Goal: Check status

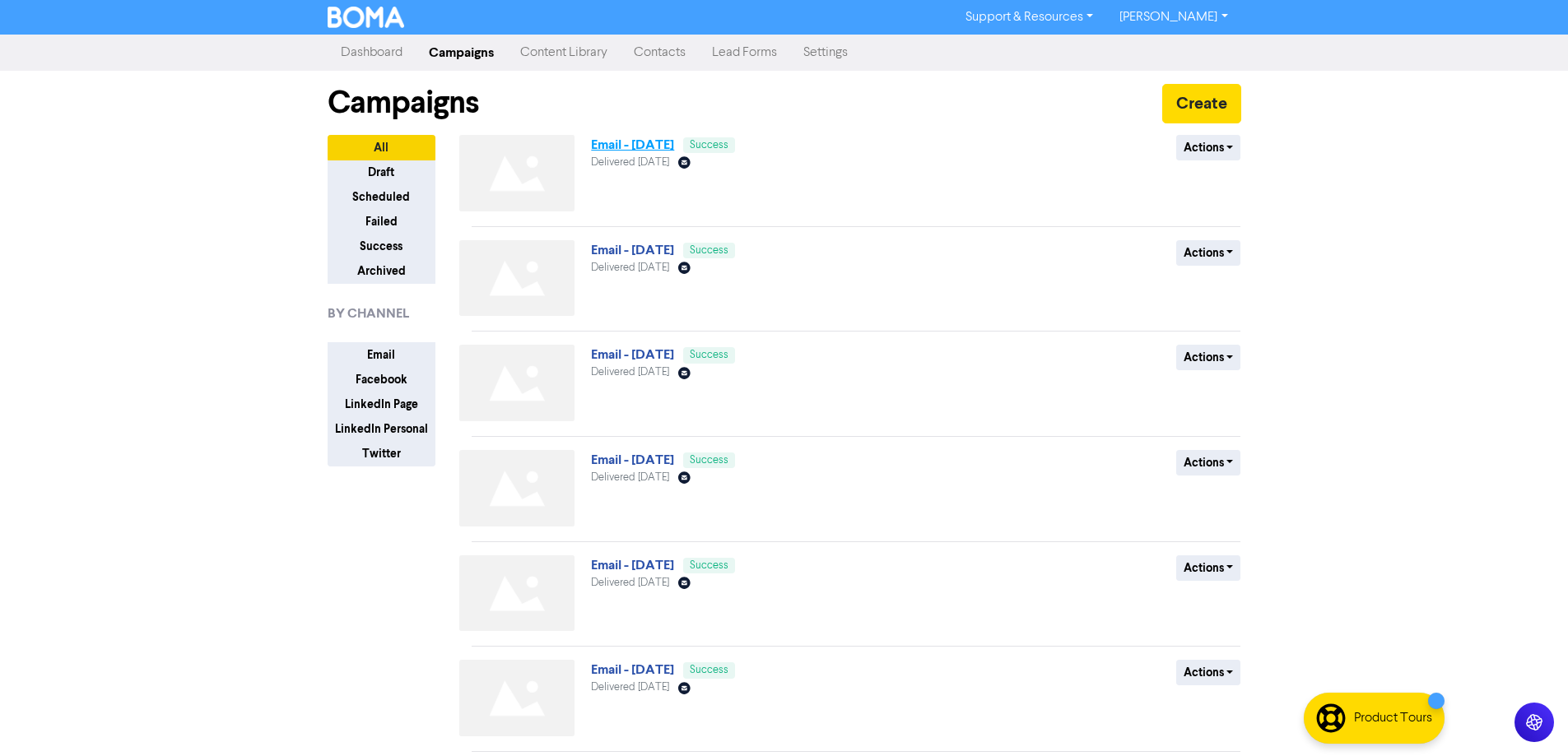
click at [674, 148] on link "Email - [DATE]" at bounding box center [632, 145] width 83 height 17
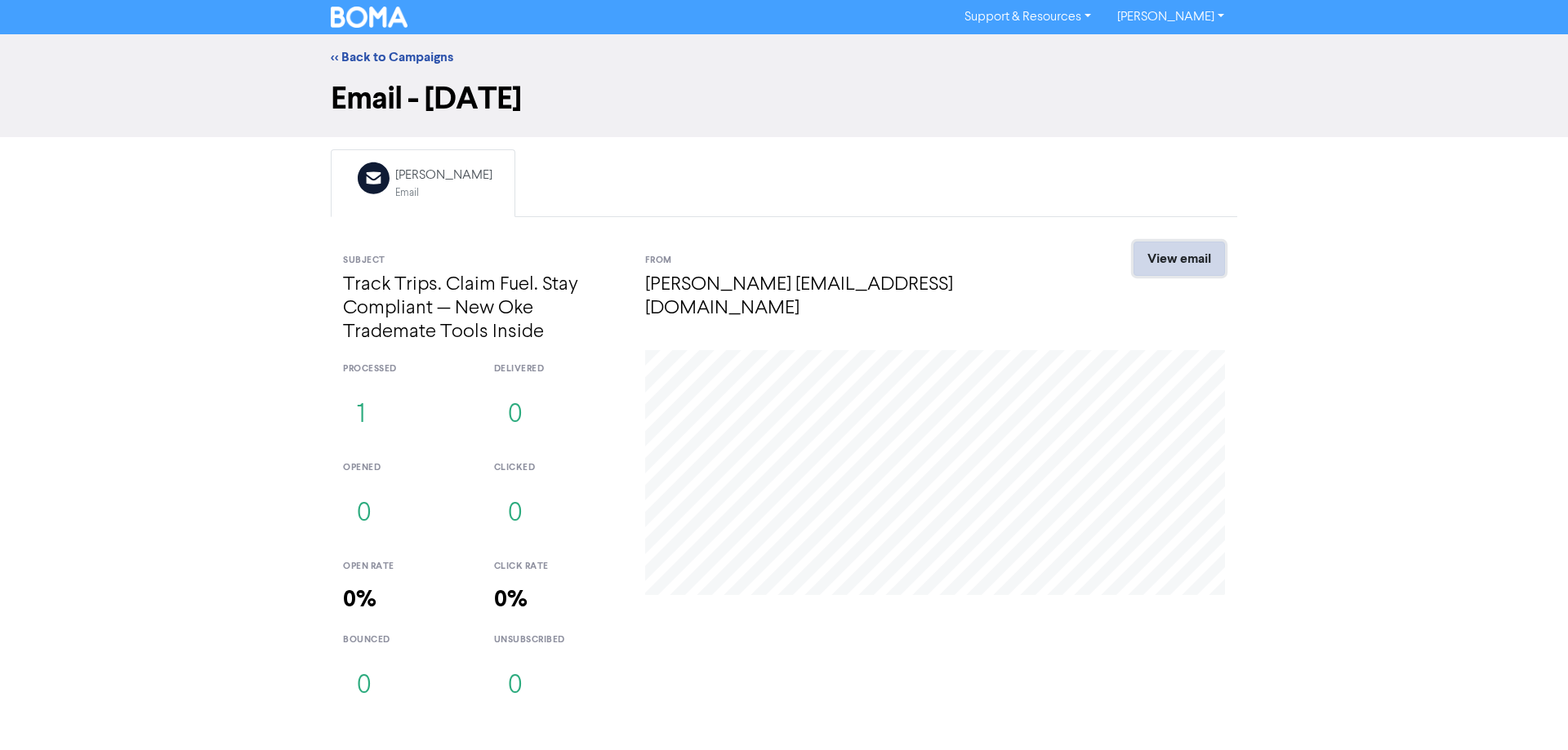
click at [1187, 264] on link "View email" at bounding box center [1179, 259] width 92 height 34
click at [370, 690] on button "2" at bounding box center [362, 686] width 40 height 54
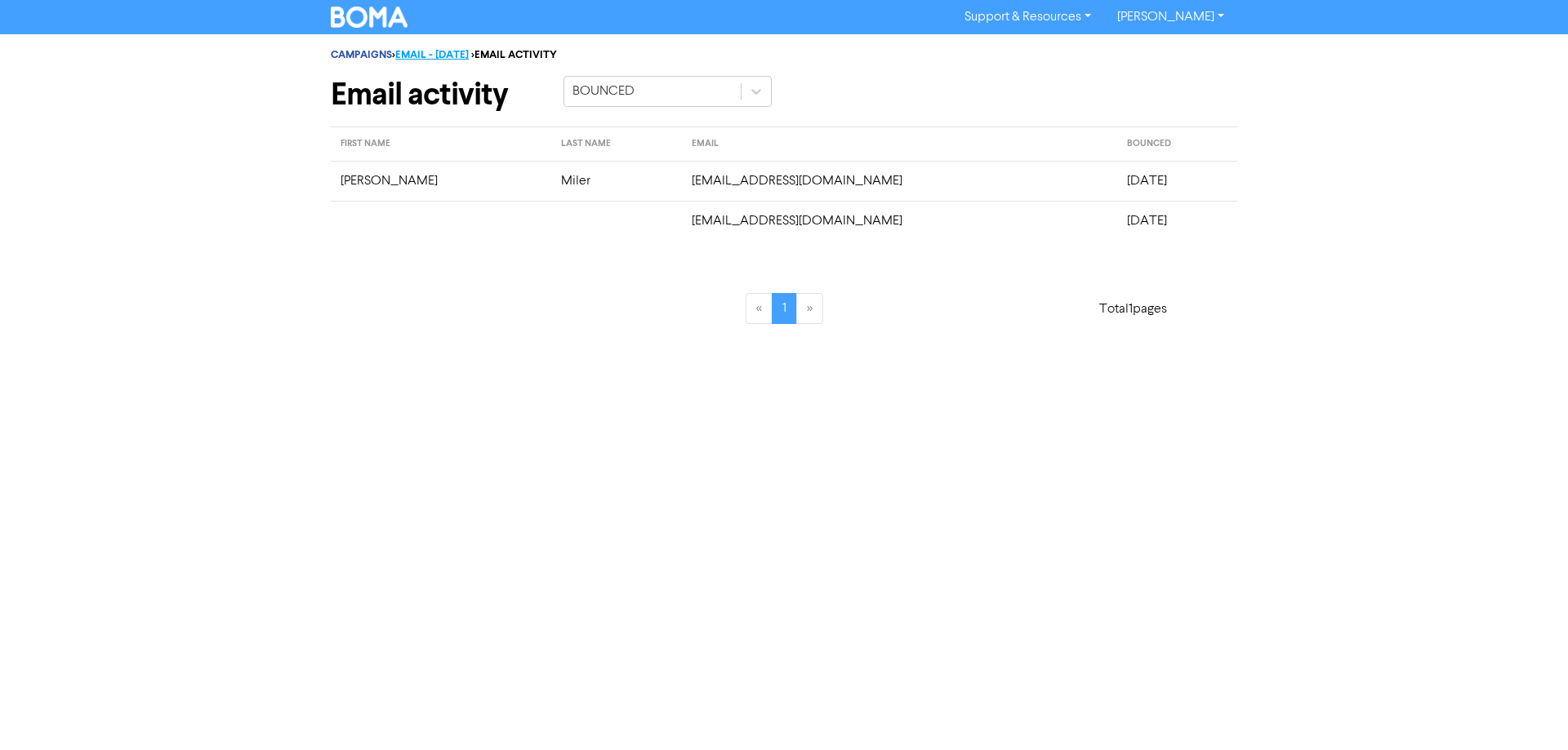
click at [460, 53] on link "EMAIL - 19TH SEP. 2025" at bounding box center [432, 55] width 74 height 13
